Goal: Communication & Community: Participate in discussion

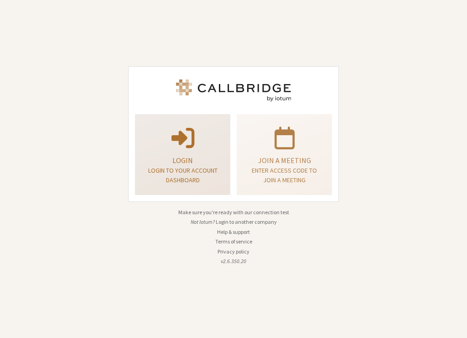
click at [199, 170] on p "Login to your account dashboard" at bounding box center [183, 175] width 73 height 19
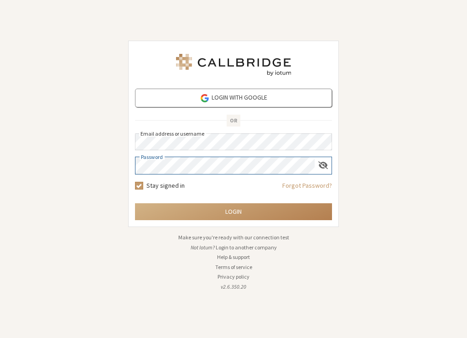
click at [135, 203] on button "Login" at bounding box center [233, 211] width 197 height 17
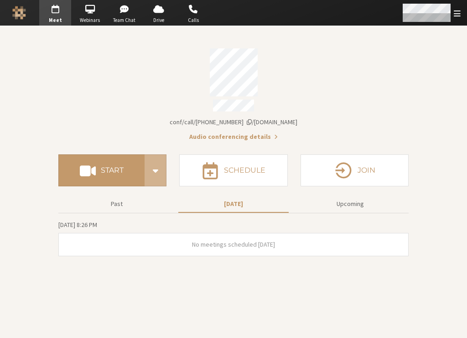
click at [453, 16] on div "Open menu" at bounding box center [431, 13] width 72 height 26
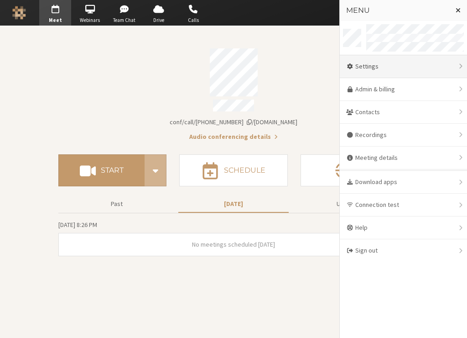
click at [423, 65] on div "Settings" at bounding box center [403, 66] width 127 height 23
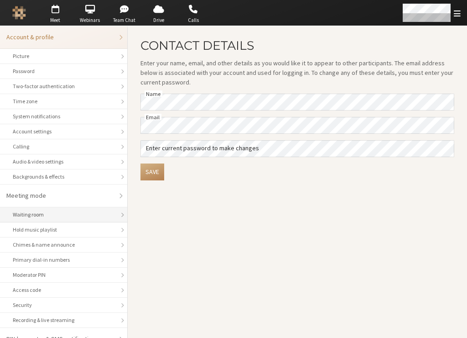
click at [74, 219] on li "Waiting room" at bounding box center [63, 214] width 127 height 15
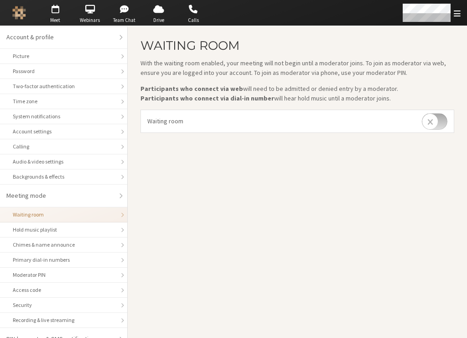
click at [432, 126] on input "checkbox" at bounding box center [435, 121] width 26 height 16
checkbox input "false"
click at [53, 238] on li "Chimes & name announce" at bounding box center [63, 244] width 127 height 15
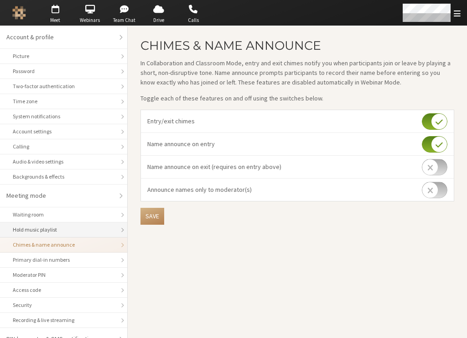
click at [52, 234] on li "Hold music playlist" at bounding box center [63, 229] width 127 height 15
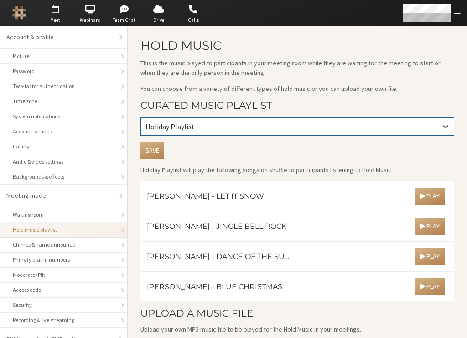
click at [374, 128] on div "Holiday Playlist" at bounding box center [297, 126] width 313 height 17
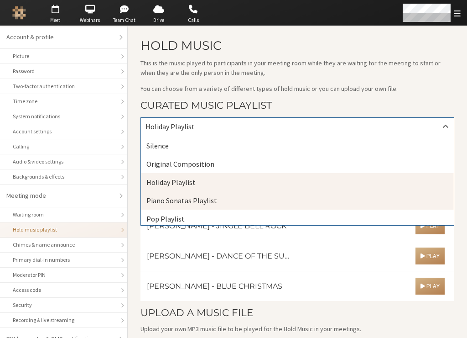
click at [339, 195] on div "Piano Sonatas Playlist" at bounding box center [297, 200] width 313 height 18
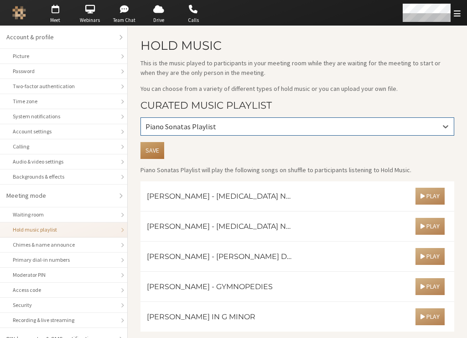
click at [156, 150] on button "Save" at bounding box center [153, 150] width 24 height 17
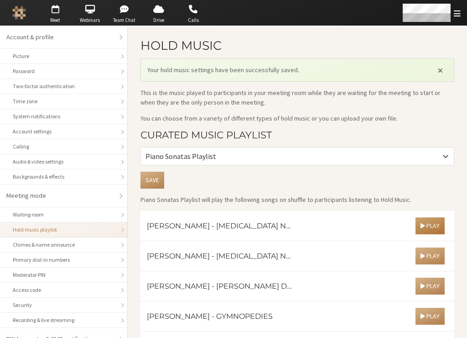
click at [421, 224] on span "button" at bounding box center [423, 225] width 4 height 7
click at [323, 226] on button "button" at bounding box center [329, 225] width 17 height 17
click at [438, 73] on span "Close alert" at bounding box center [440, 70] width 5 height 7
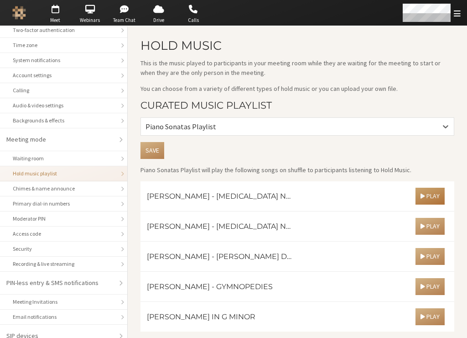
scroll to position [65, 0]
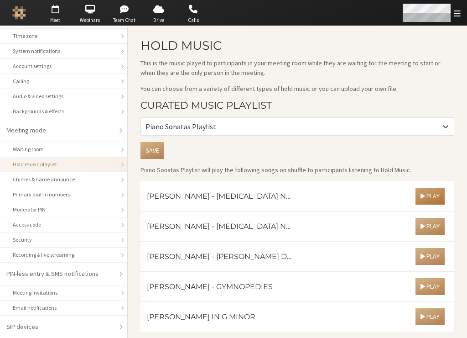
click at [451, 16] on div "Open menu" at bounding box center [431, 13] width 72 height 26
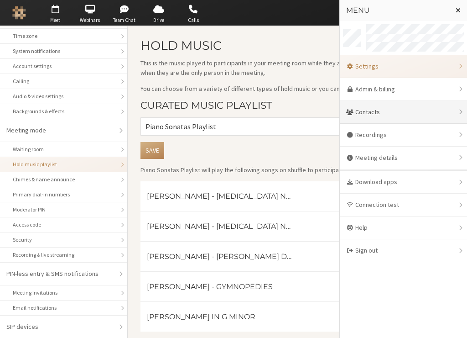
click at [402, 107] on div "Contacts" at bounding box center [403, 112] width 127 height 23
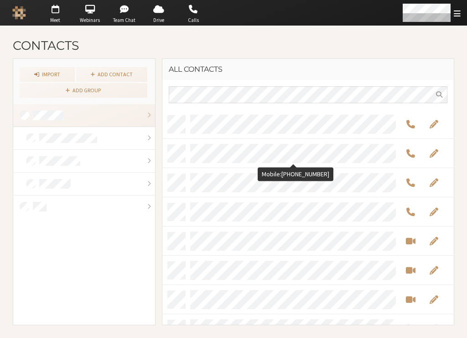
scroll to position [208, 285]
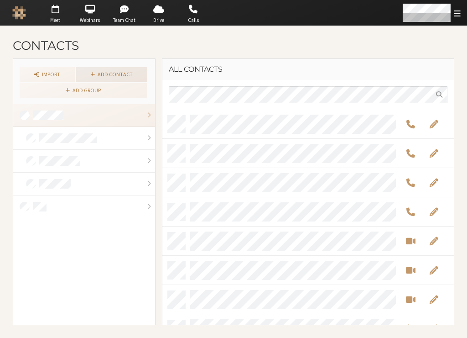
click at [109, 78] on link "Add contact" at bounding box center [111, 74] width 71 height 15
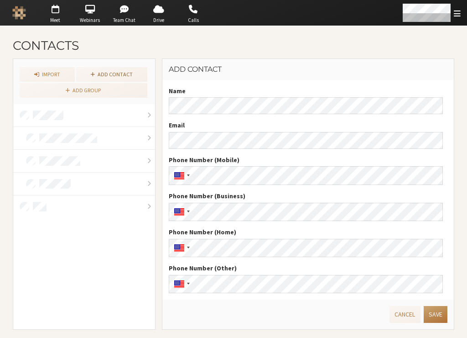
click at [435, 318] on button "Save" at bounding box center [436, 314] width 24 height 17
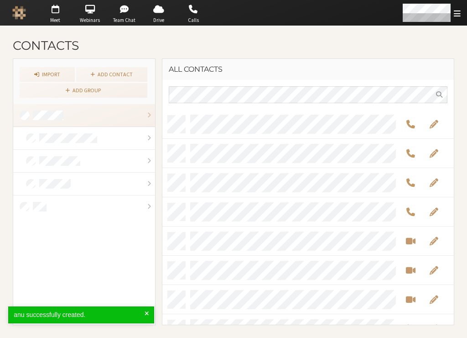
scroll to position [208, 285]
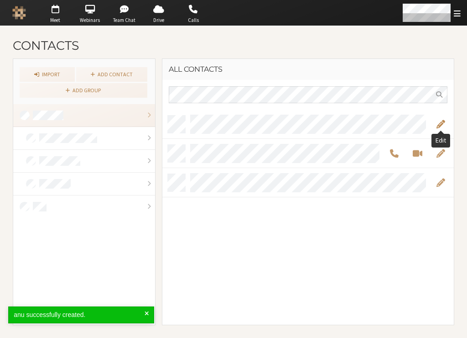
click at [440, 127] on span "Edit" at bounding box center [441, 124] width 9 height 10
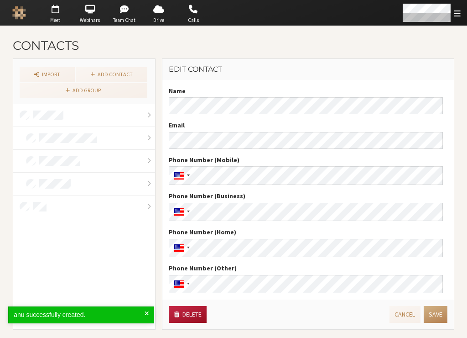
click at [194, 320] on button "Delete" at bounding box center [187, 314] width 37 height 17
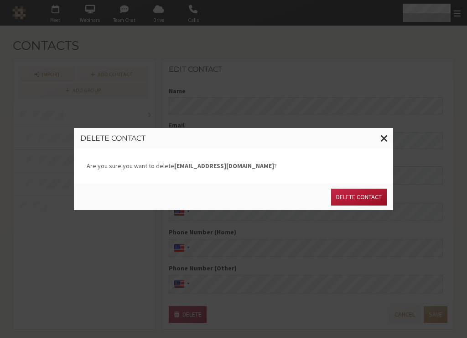
click at [378, 202] on button "Delete contact" at bounding box center [359, 197] width 56 height 17
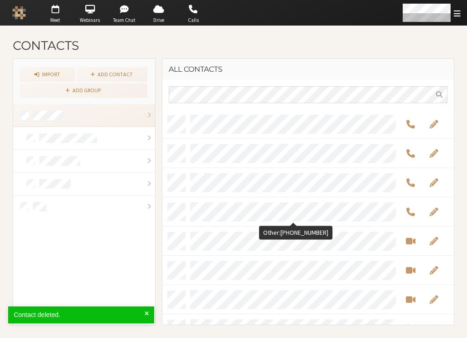
scroll to position [208, 285]
click at [65, 14] on span "button" at bounding box center [55, 9] width 32 height 15
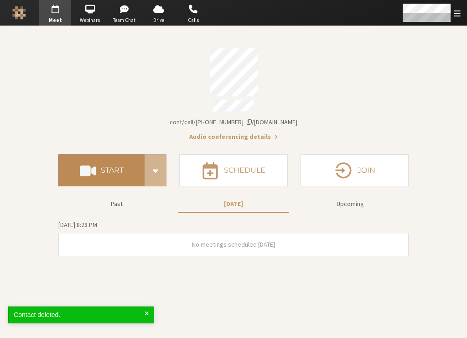
click at [121, 178] on button "Start" at bounding box center [101, 170] width 86 height 32
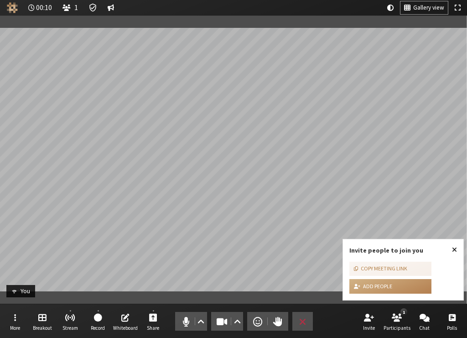
click at [454, 251] on span "Close popover" at bounding box center [454, 249] width 5 height 7
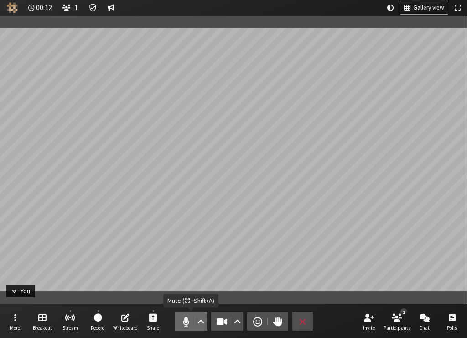
click at [186, 315] on span "Mute (⌘+Shift+A)" at bounding box center [185, 321] width 13 height 13
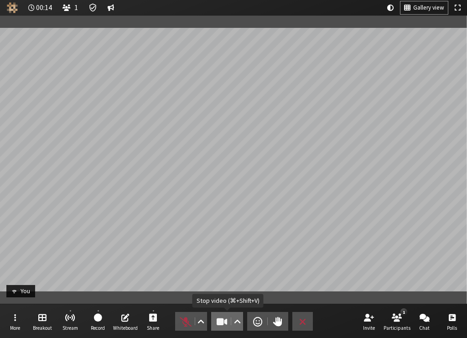
click at [225, 323] on span "Stop video (⌘+Shift+V)" at bounding box center [222, 321] width 13 height 13
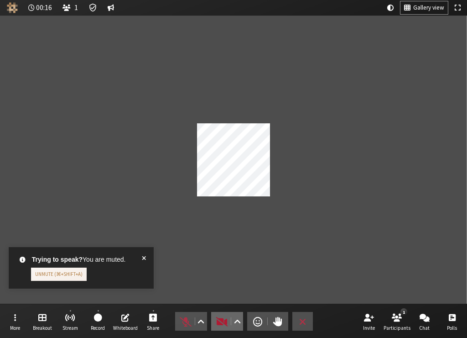
click at [225, 323] on span "Start video (⌘+Shift+V)" at bounding box center [222, 321] width 13 height 13
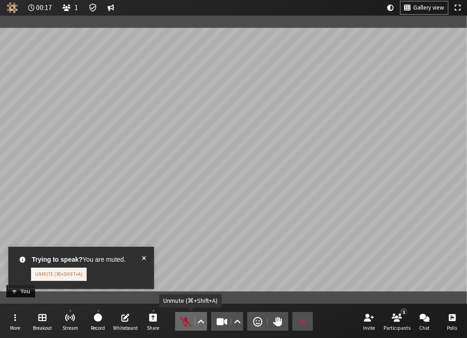
click at [189, 316] on span "Unmute (⌘+Shift+A)" at bounding box center [185, 321] width 13 height 13
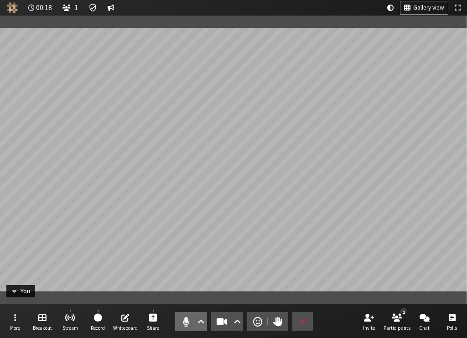
click at [189, 316] on span "Mute (⌘+Shift+A)" at bounding box center [185, 321] width 13 height 13
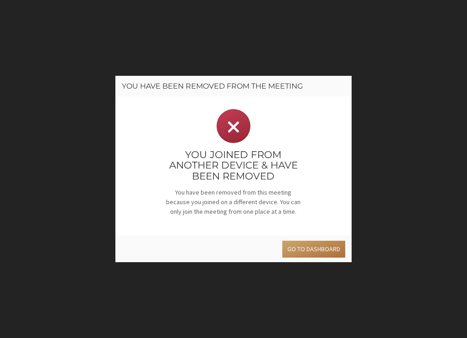
click at [304, 254] on button "Go to dashboard" at bounding box center [314, 249] width 63 height 17
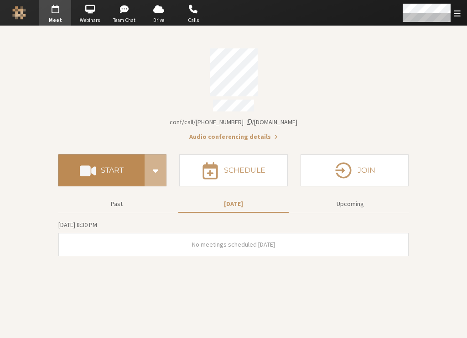
click at [115, 155] on button "Start" at bounding box center [101, 170] width 86 height 32
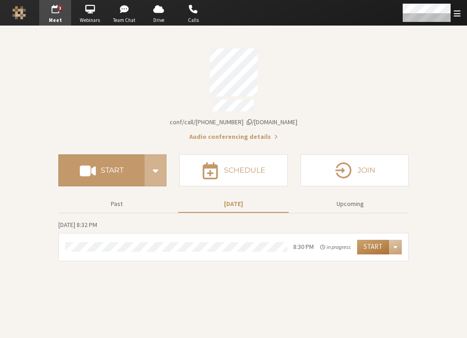
click at [370, 247] on button "Start" at bounding box center [373, 247] width 32 height 15
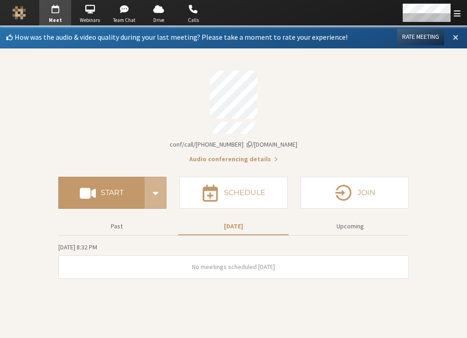
click at [456, 37] on span at bounding box center [455, 37] width 5 height 8
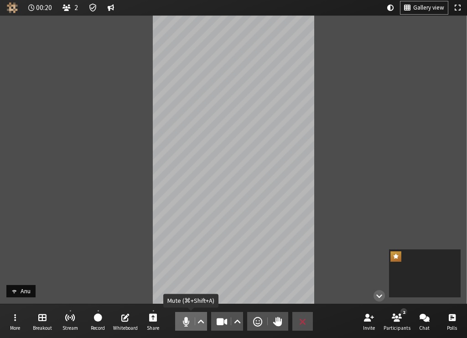
click at [179, 327] on button "Audio" at bounding box center [191, 321] width 32 height 19
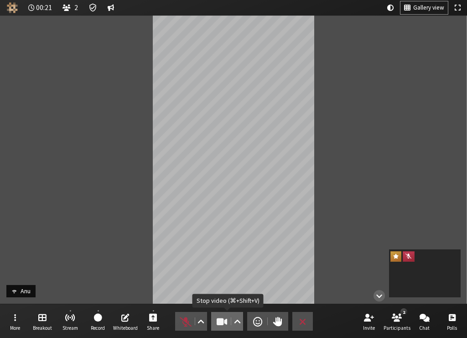
click at [219, 321] on span "Stop video (⌘+Shift+V)" at bounding box center [222, 321] width 13 height 13
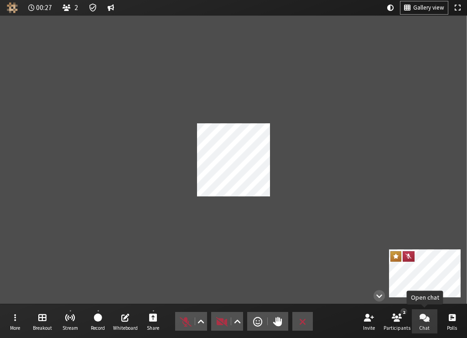
click at [423, 327] on span "Chat" at bounding box center [424, 327] width 10 height 5
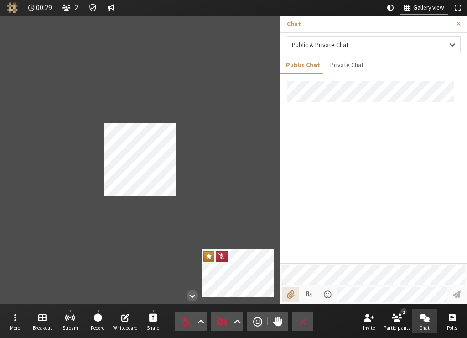
click at [293, 296] on input "File picker" at bounding box center [291, 295] width 17 height 16
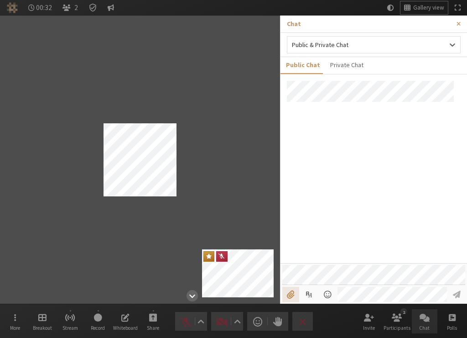
type input "C:\fakepath\45469.png"
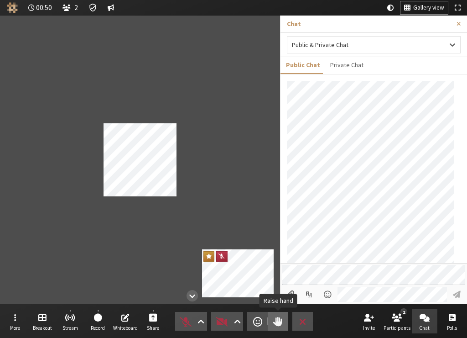
click at [271, 318] on button "Raise hand" at bounding box center [278, 321] width 21 height 19
click at [271, 318] on button "Lower hand" at bounding box center [278, 321] width 21 height 19
click at [258, 319] on span "Send a reaction" at bounding box center [257, 321] width 9 height 13
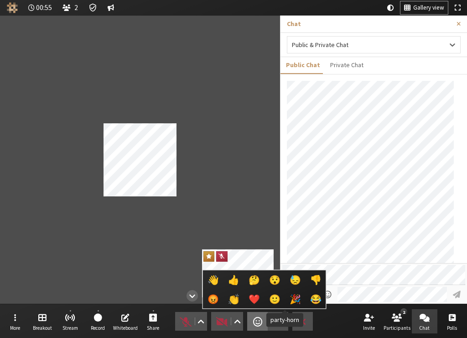
click at [290, 301] on span "🎉" at bounding box center [295, 299] width 11 height 10
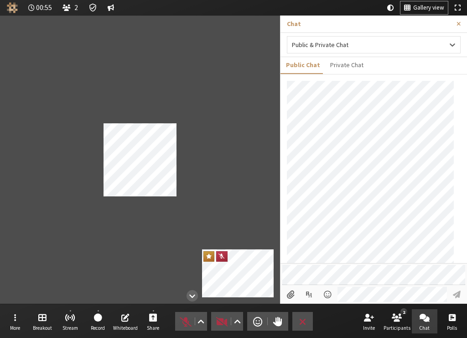
scroll to position [123, 0]
click at [157, 316] on button "Share" at bounding box center [154, 321] width 26 height 25
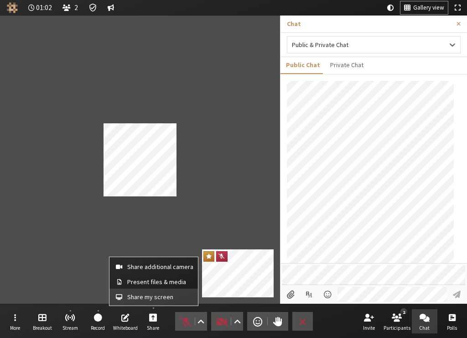
click at [156, 301] on button "Share my screen" at bounding box center [154, 296] width 89 height 16
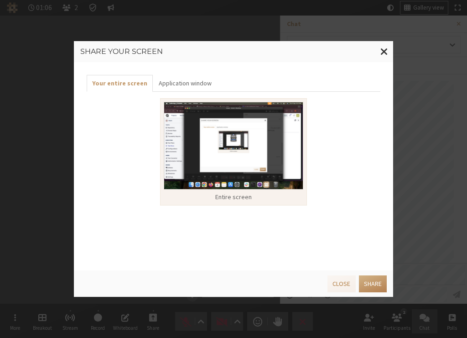
click at [228, 162] on img at bounding box center [234, 146] width 140 height 88
click at [368, 282] on button "Share" at bounding box center [373, 283] width 28 height 17
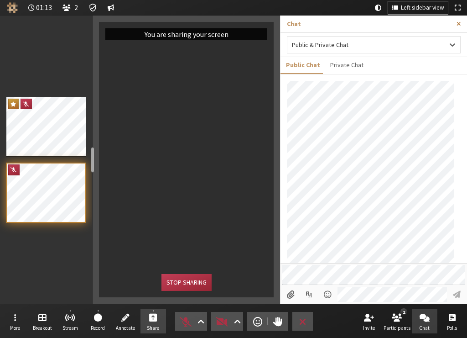
click at [461, 25] on button "Close sidebar" at bounding box center [458, 24] width 17 height 17
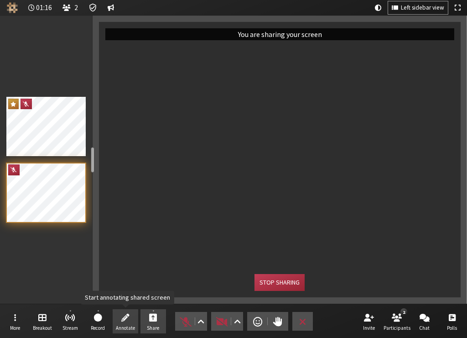
click at [131, 315] on button "Annotate" at bounding box center [126, 321] width 26 height 25
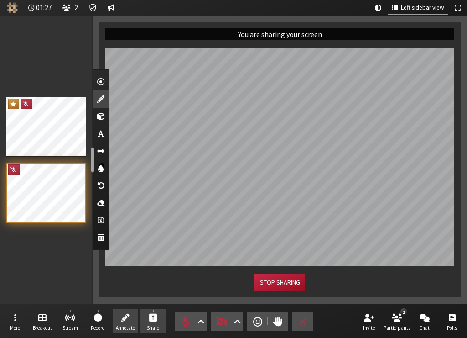
click at [273, 286] on button "Stop sharing" at bounding box center [280, 282] width 50 height 17
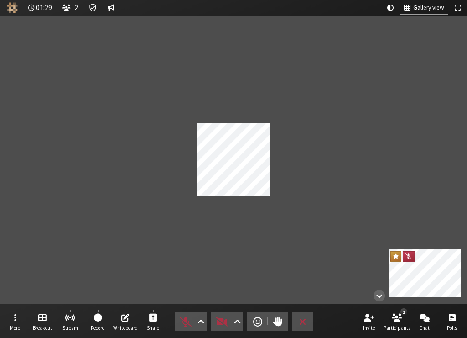
click at [17, 308] on nav "More Breakout Stream Record Whiteboard Share Audio Video Send a reaction Raise …" at bounding box center [233, 321] width 463 height 34
click at [16, 315] on button "More" at bounding box center [15, 321] width 26 height 25
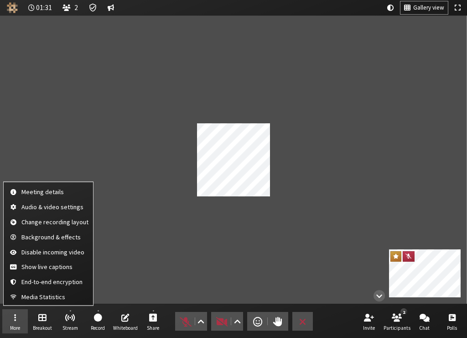
click at [195, 226] on div "Participant" at bounding box center [233, 160] width 467 height 288
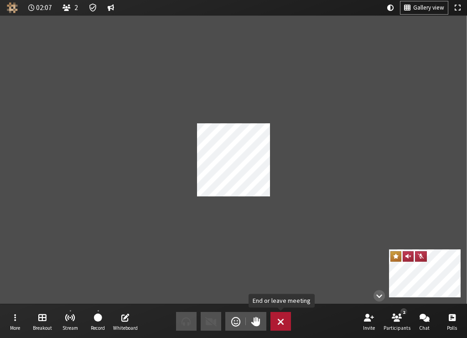
click at [288, 321] on button "Leave" at bounding box center [281, 321] width 21 height 19
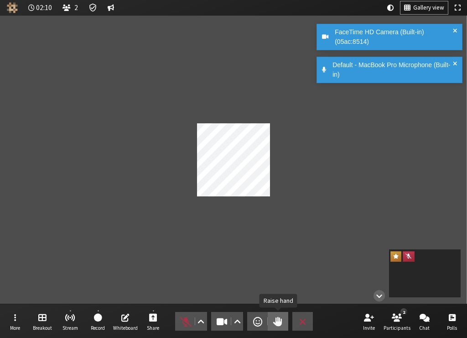
click at [279, 326] on span "Raise hand" at bounding box center [277, 321] width 9 height 13
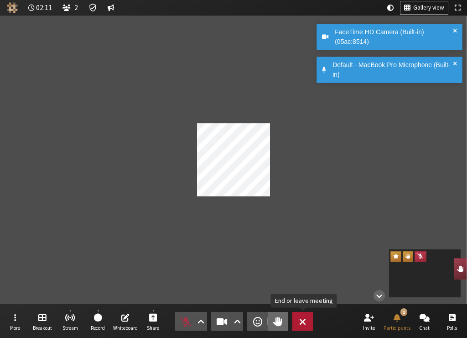
click at [304, 324] on span "End or leave meeting" at bounding box center [302, 321] width 7 height 13
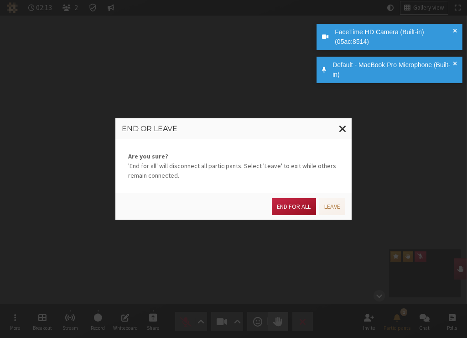
click at [296, 208] on button "End for all" at bounding box center [294, 206] width 44 height 17
